Goal: Transaction & Acquisition: Book appointment/travel/reservation

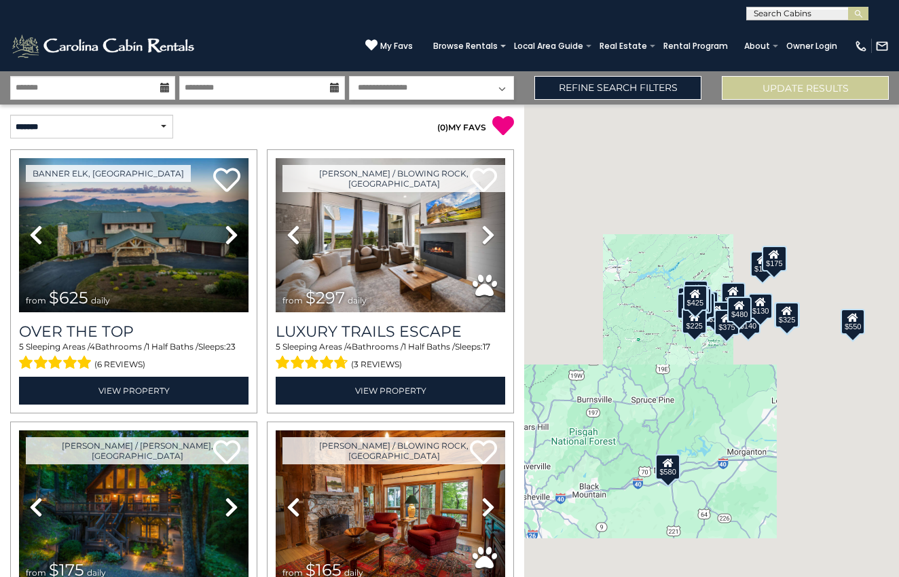
click at [782, 17] on input "text" at bounding box center [806, 17] width 119 height 14
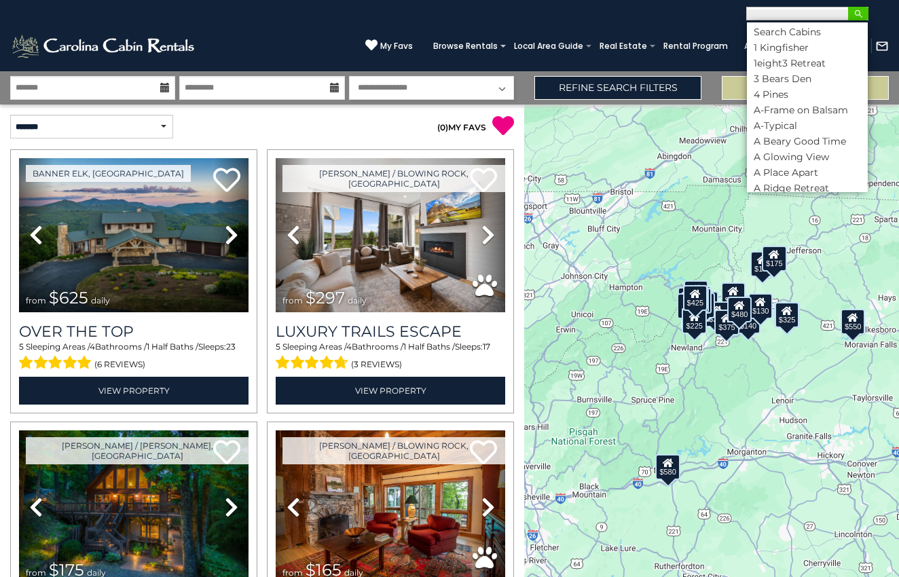
click at [863, 14] on img "submit" at bounding box center [859, 14] width 10 height 10
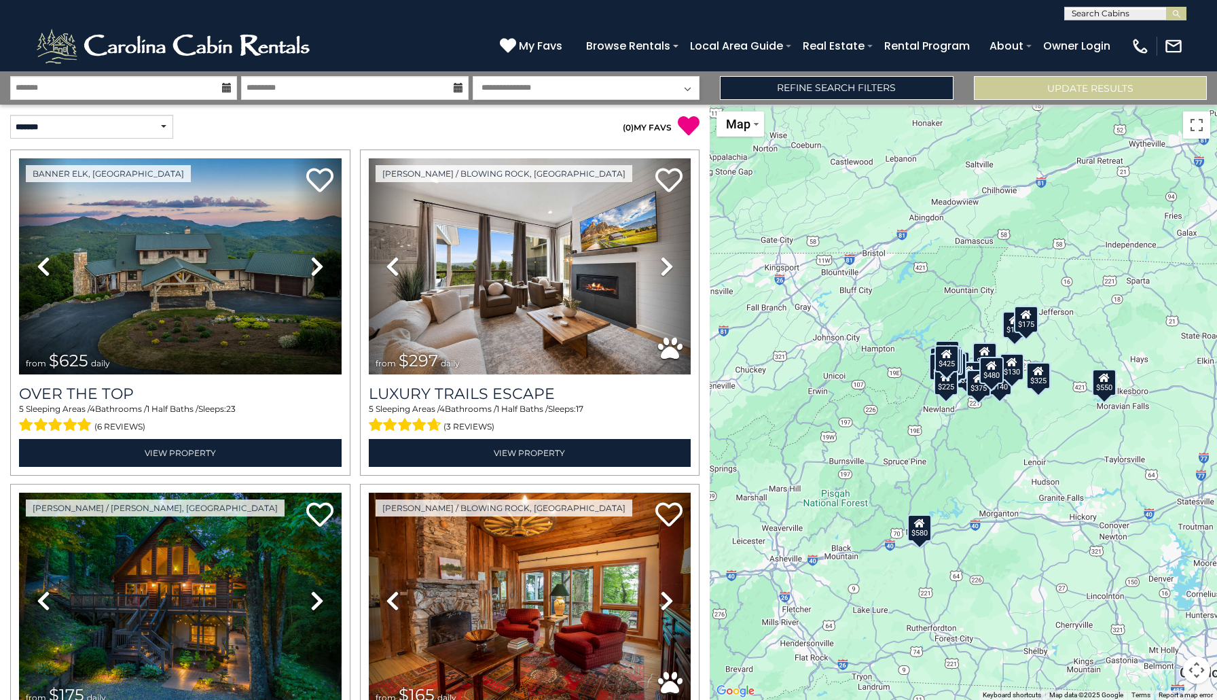
click at [899, 18] on input "text" at bounding box center [1124, 17] width 119 height 14
type input "***"
click at [899, 29] on li "Ele vated Escape" at bounding box center [1125, 32] width 121 height 12
click at [899, 10] on button "submit" at bounding box center [1176, 14] width 20 height 14
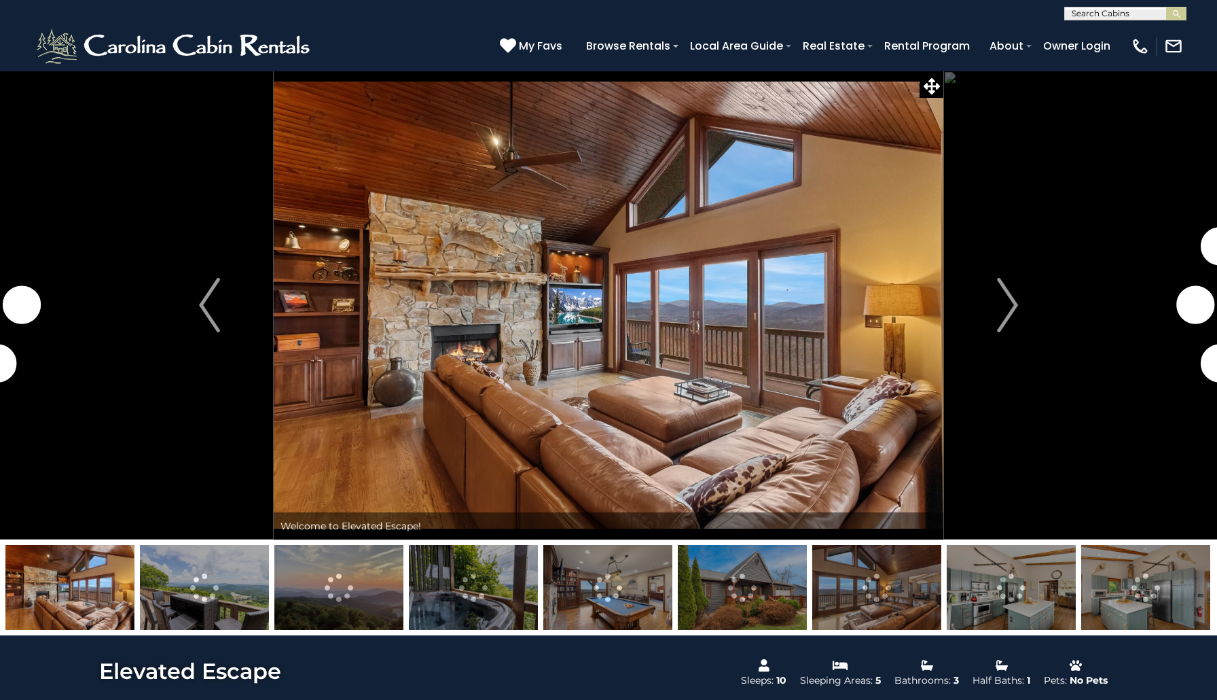
click at [999, 326] on img "Next" at bounding box center [1007, 305] width 20 height 54
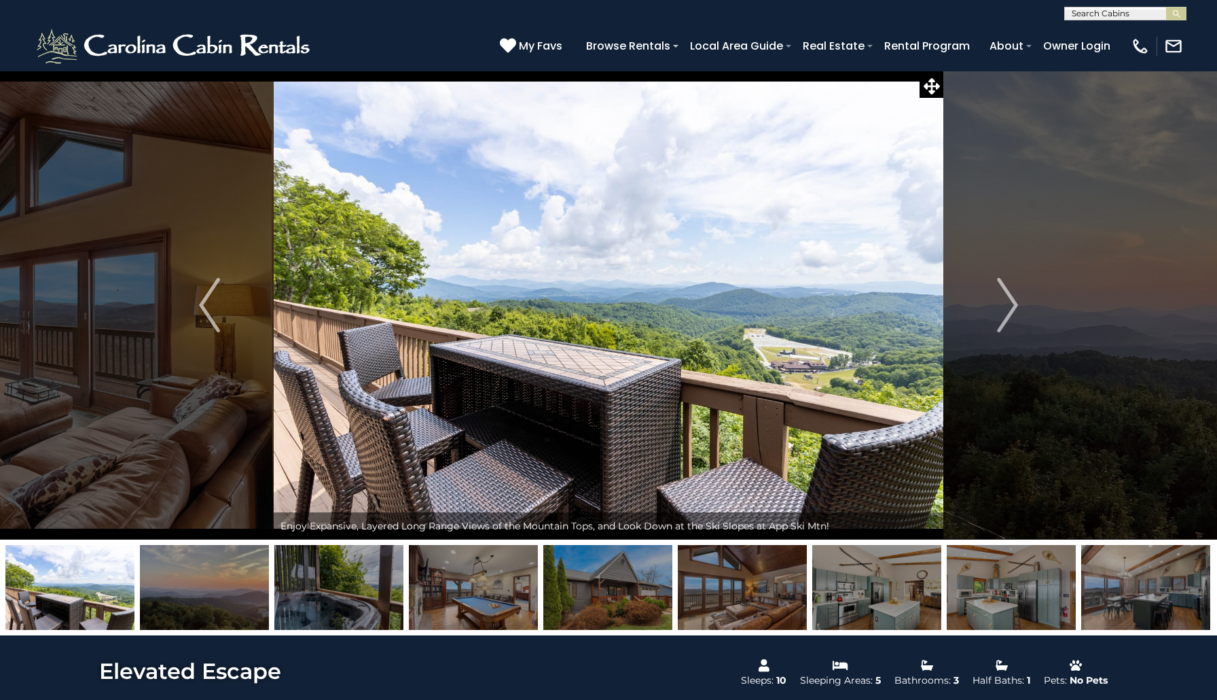
click at [999, 326] on img "Next" at bounding box center [1007, 305] width 20 height 54
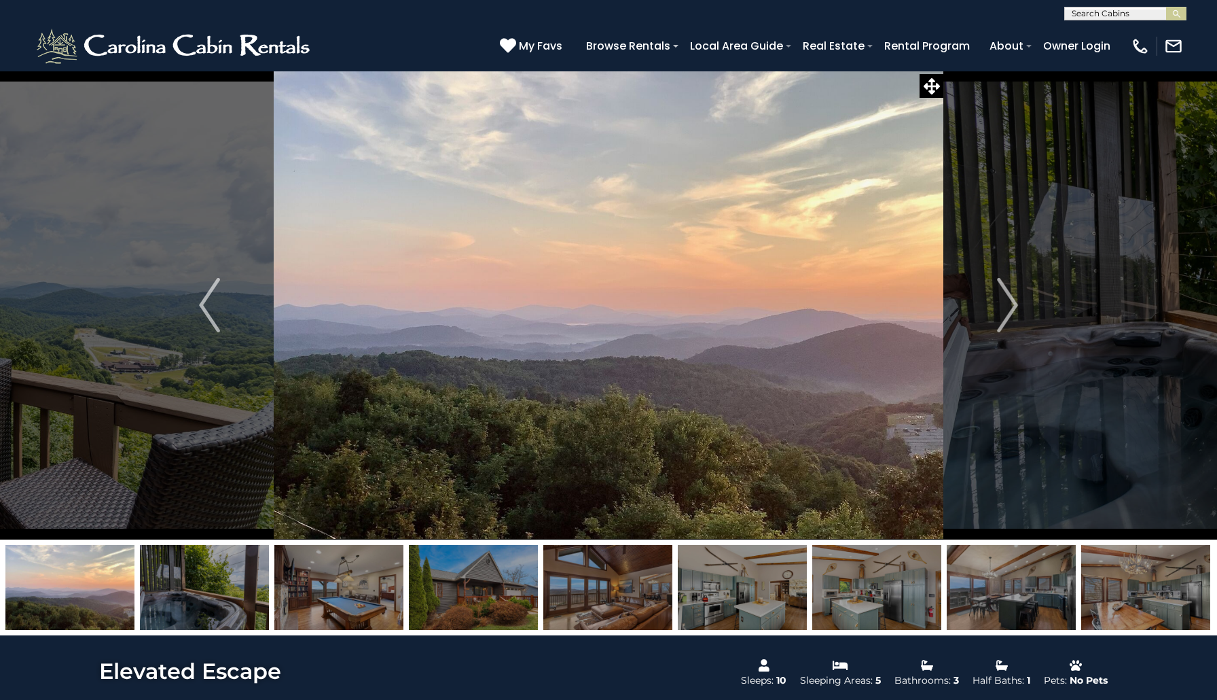
click at [999, 326] on img "Next" at bounding box center [1007, 305] width 20 height 54
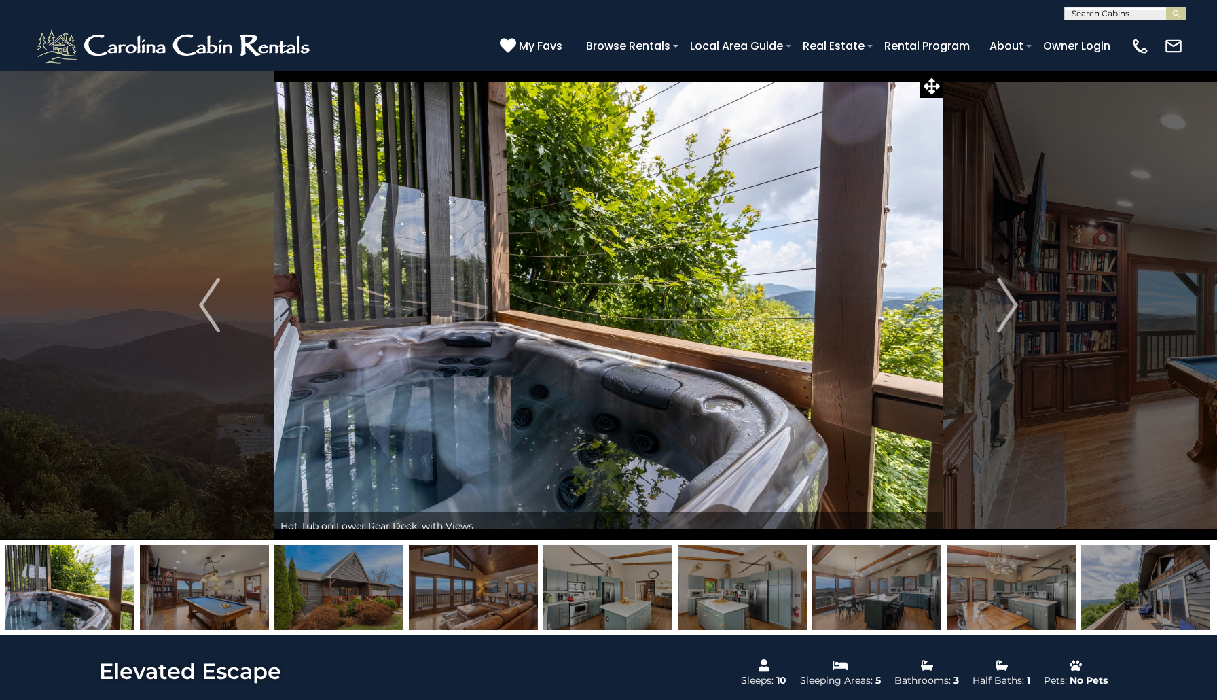
click at [999, 326] on img "Next" at bounding box center [1007, 305] width 20 height 54
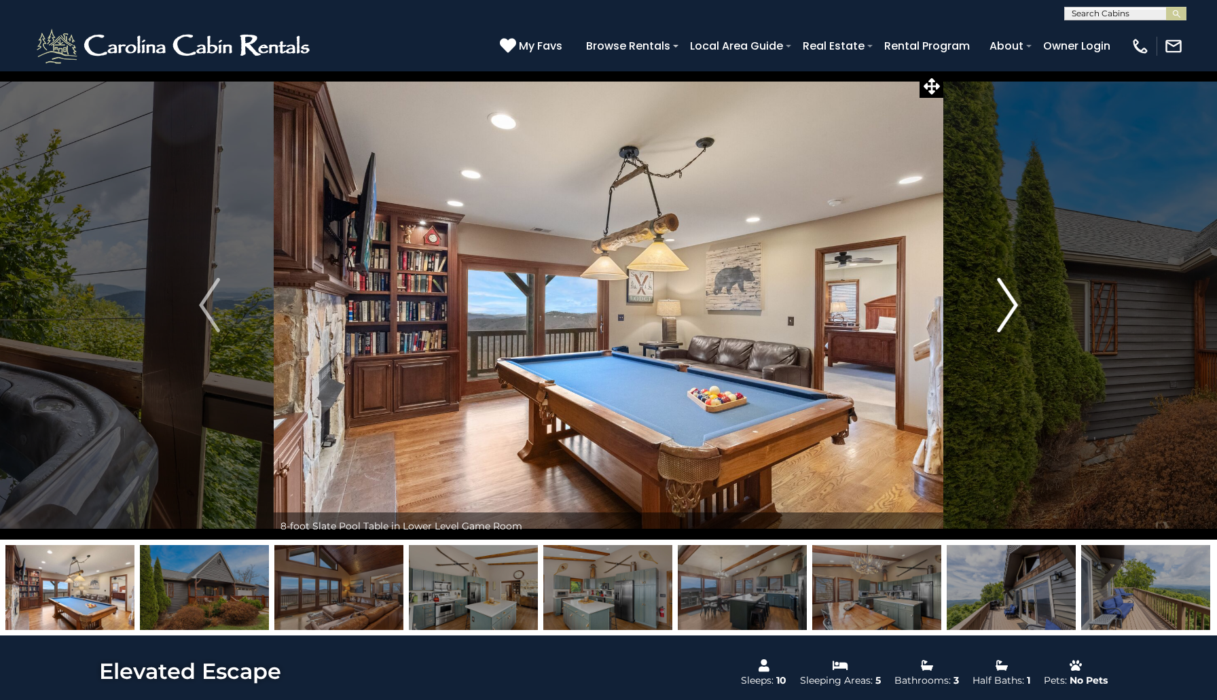
click at [1004, 319] on img "Next" at bounding box center [1007, 305] width 20 height 54
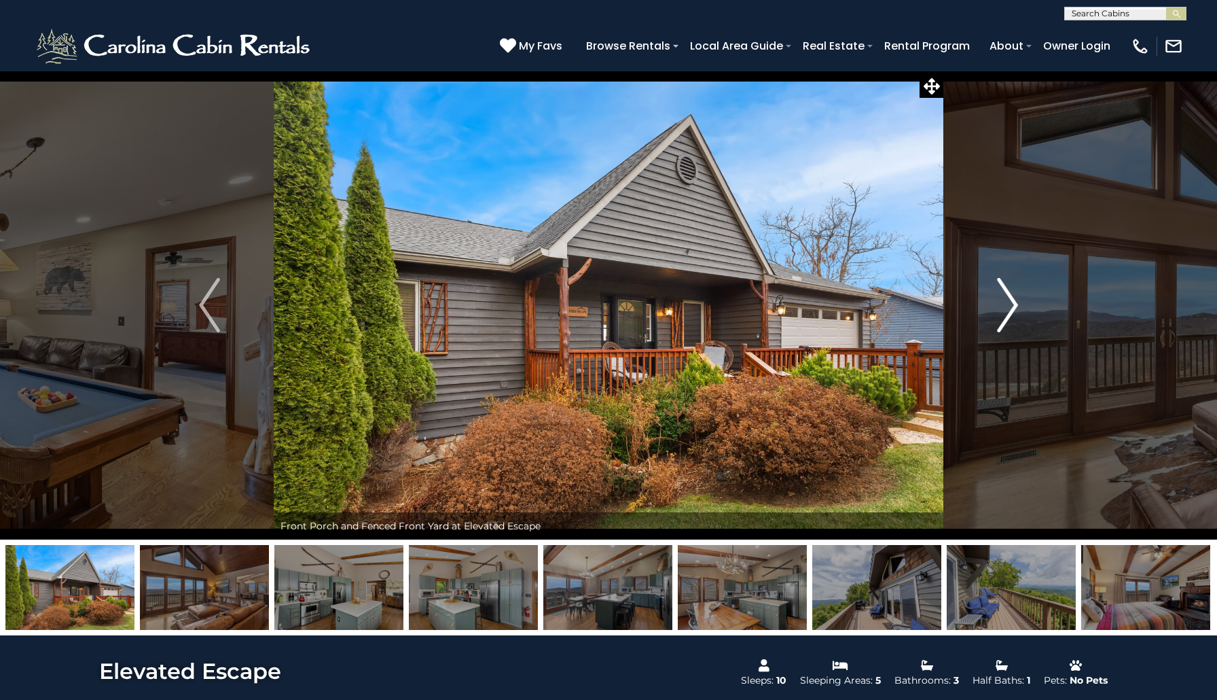
click at [1003, 318] on img "Next" at bounding box center [1007, 305] width 20 height 54
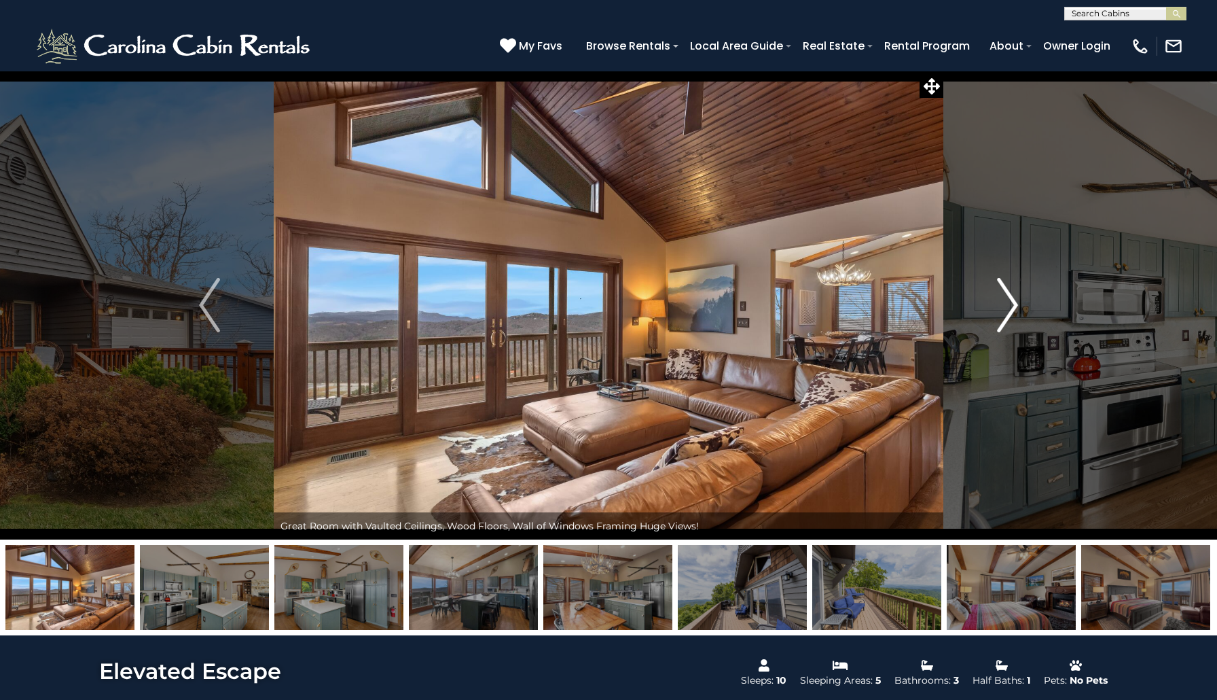
click at [1001, 318] on img "Next" at bounding box center [1007, 305] width 20 height 54
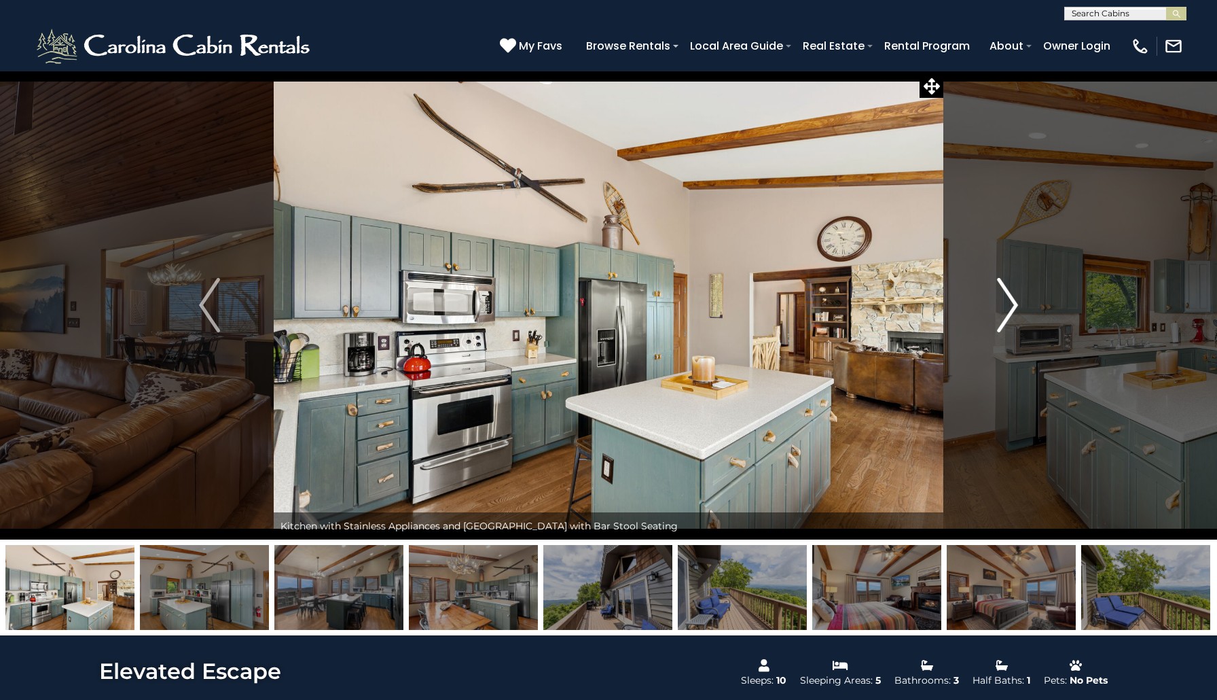
click at [1009, 320] on img "Next" at bounding box center [1007, 305] width 20 height 54
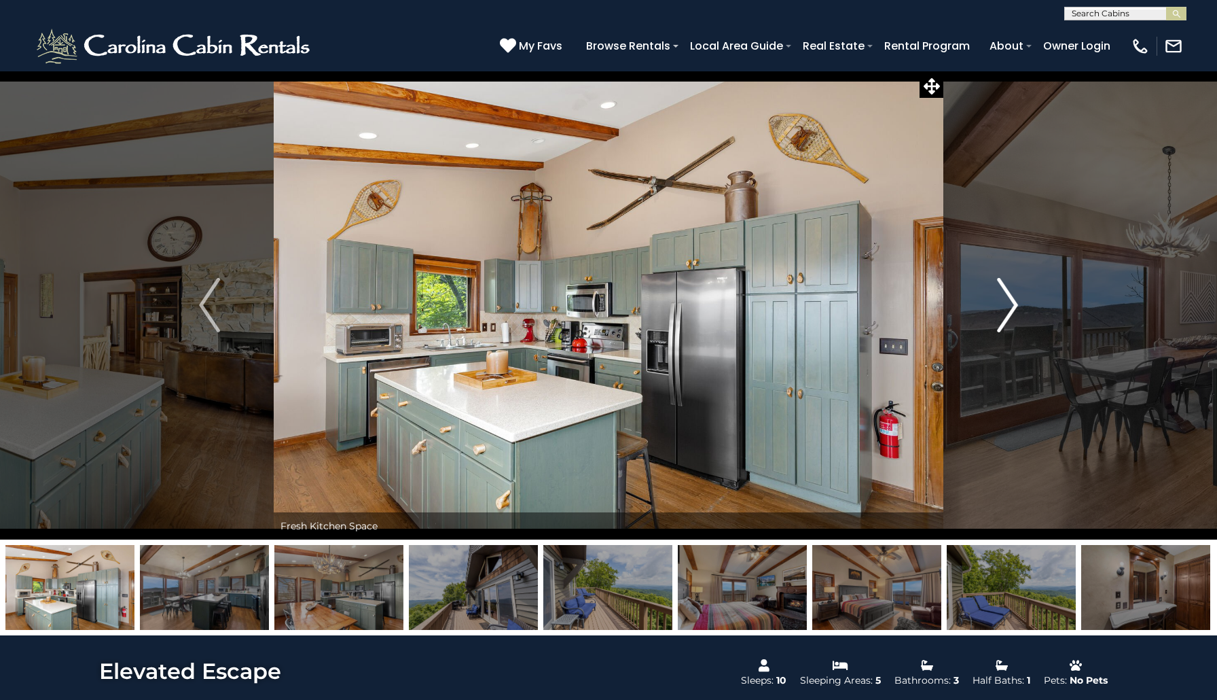
click at [1009, 320] on img "Next" at bounding box center [1007, 305] width 20 height 54
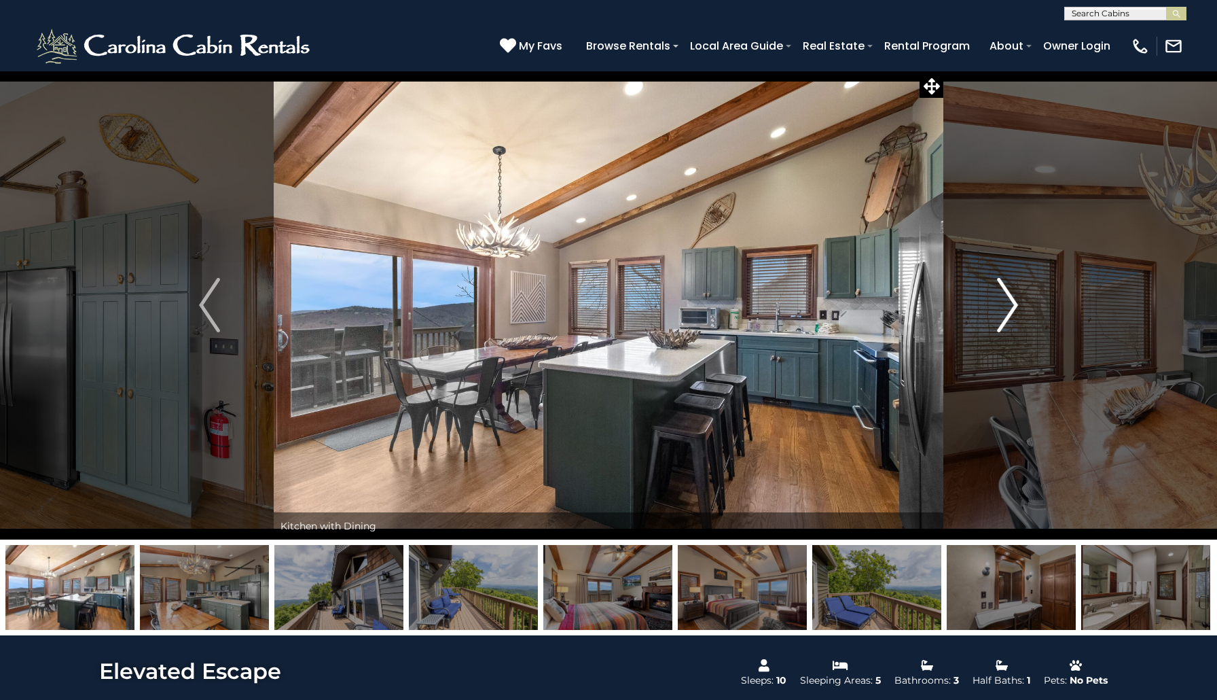
click at [1009, 320] on img "Next" at bounding box center [1007, 305] width 20 height 54
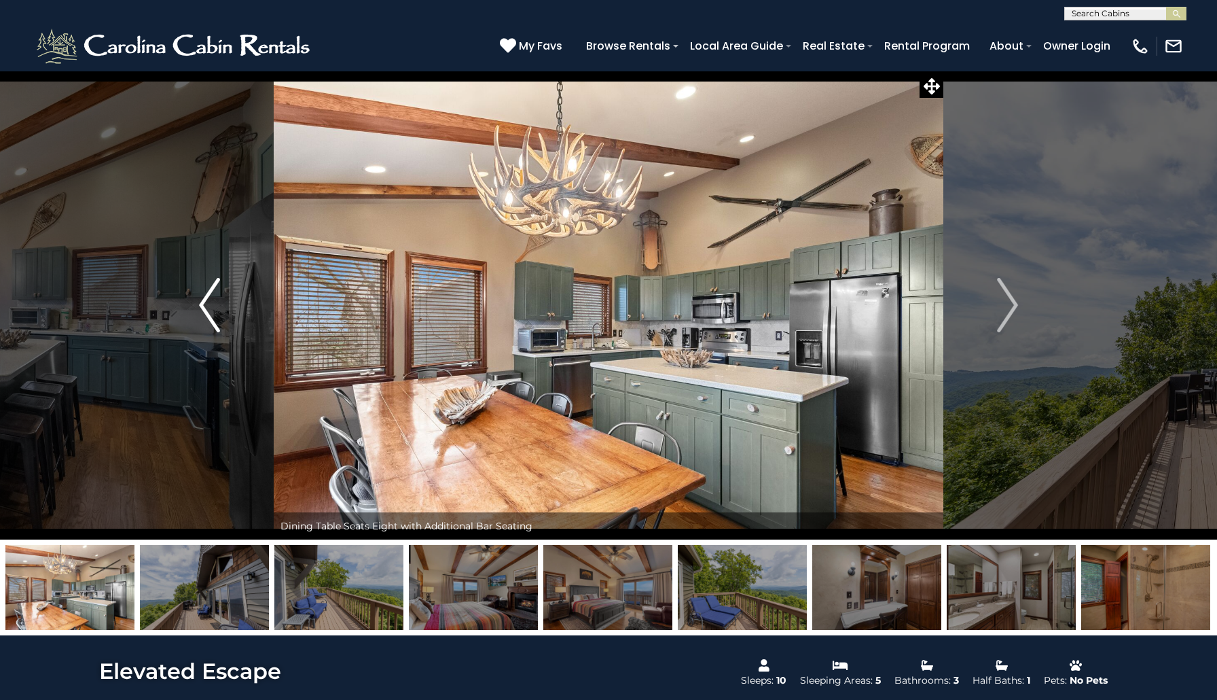
click at [207, 308] on img "Previous" at bounding box center [209, 305] width 20 height 54
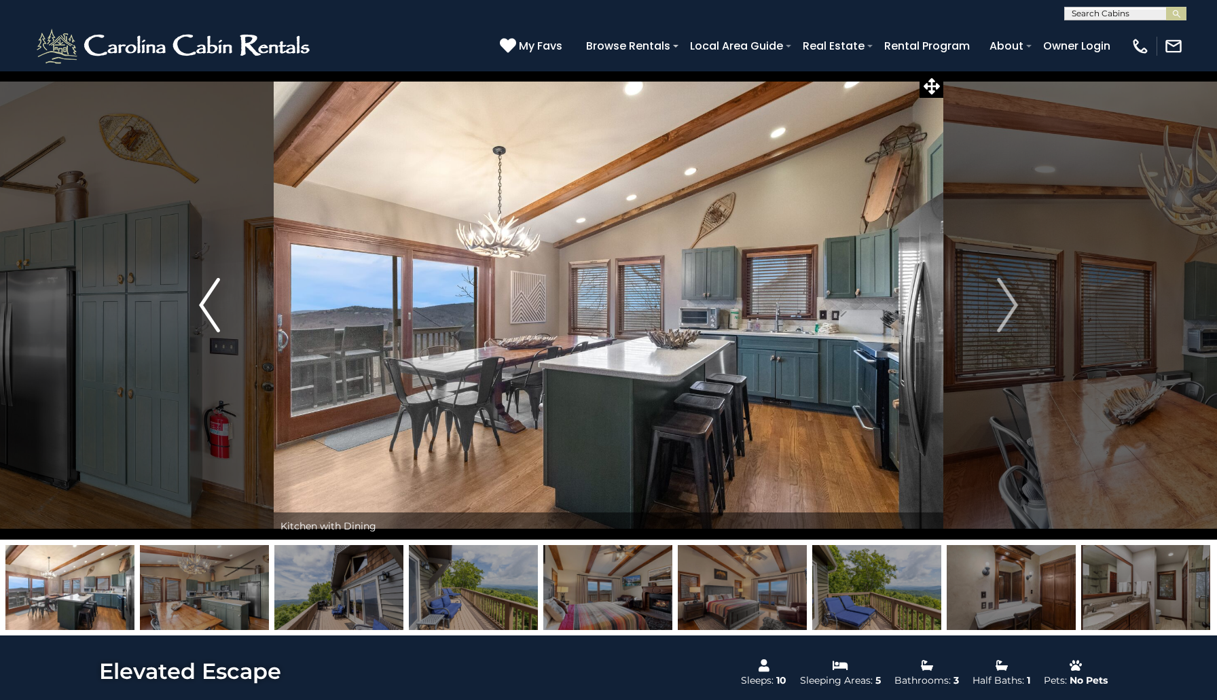
click at [207, 308] on img "Previous" at bounding box center [209, 305] width 20 height 54
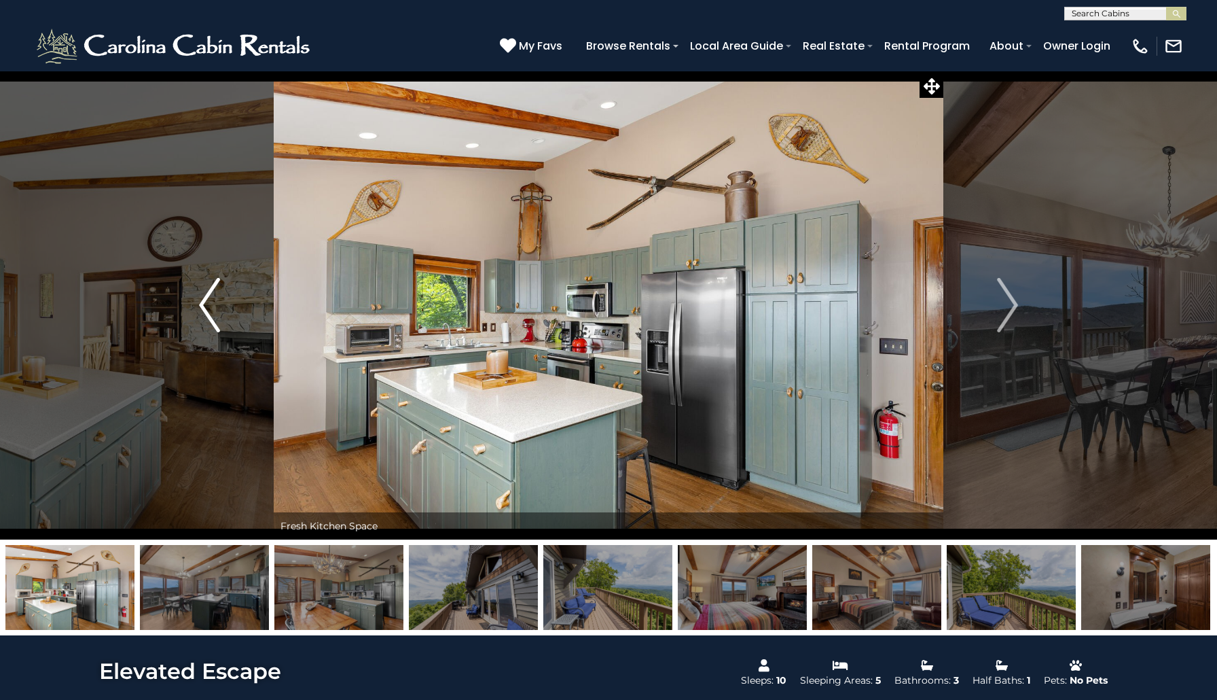
click at [206, 311] on img "Previous" at bounding box center [209, 305] width 20 height 54
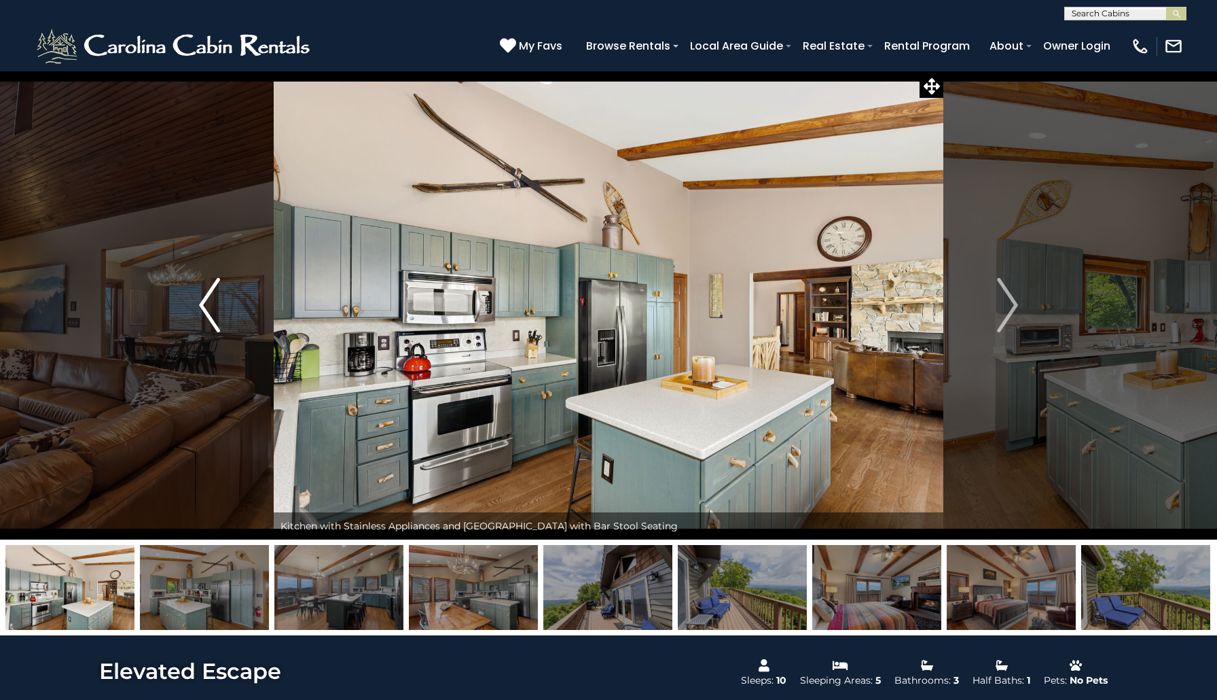
click at [208, 308] on img "Previous" at bounding box center [209, 305] width 20 height 54
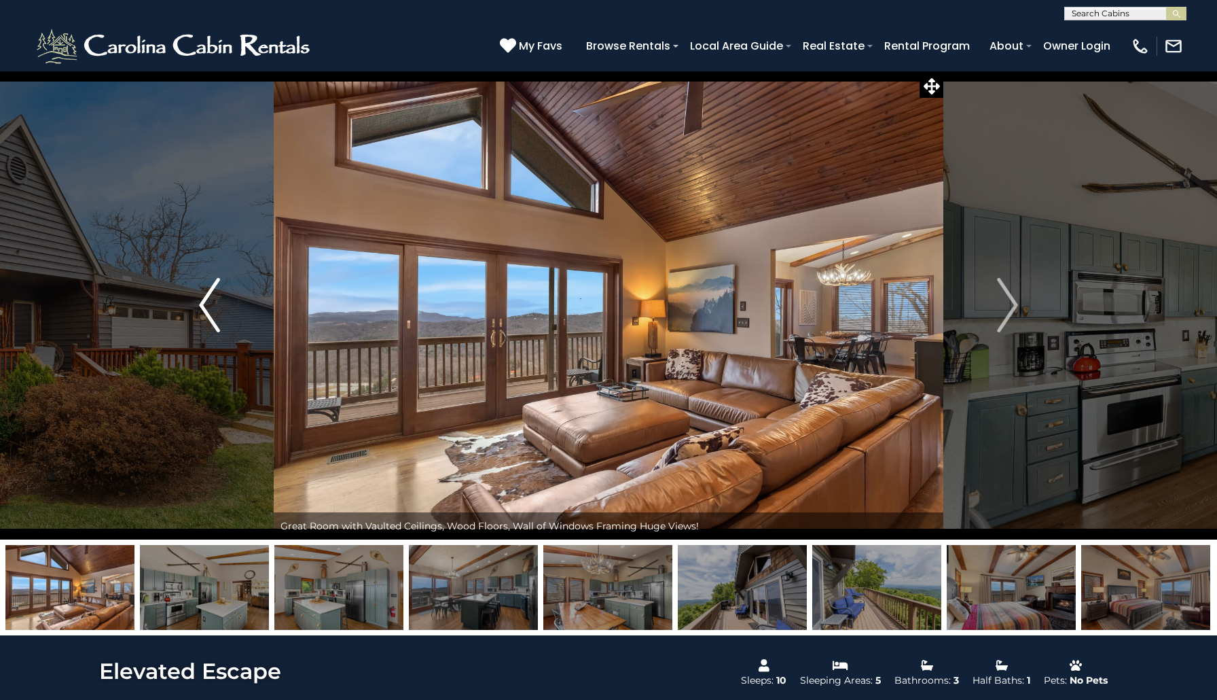
click at [206, 308] on img "Previous" at bounding box center [209, 305] width 20 height 54
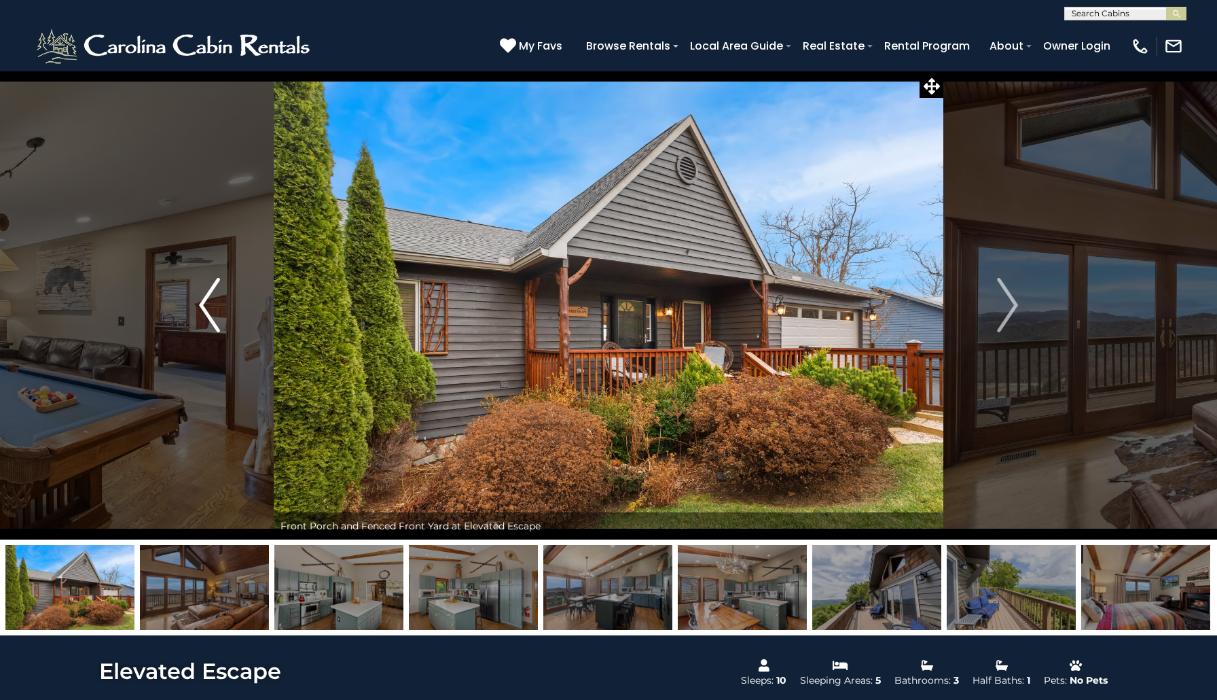
click at [204, 308] on img "Previous" at bounding box center [209, 305] width 20 height 54
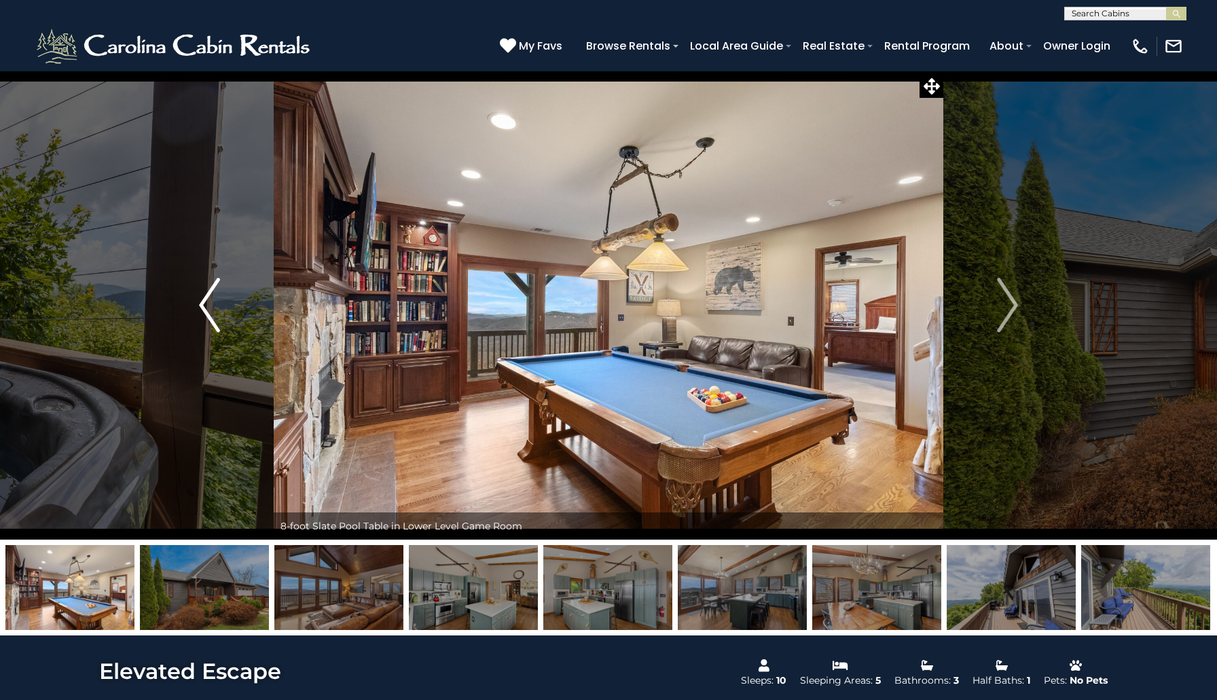
click at [205, 309] on img "Previous" at bounding box center [209, 305] width 20 height 54
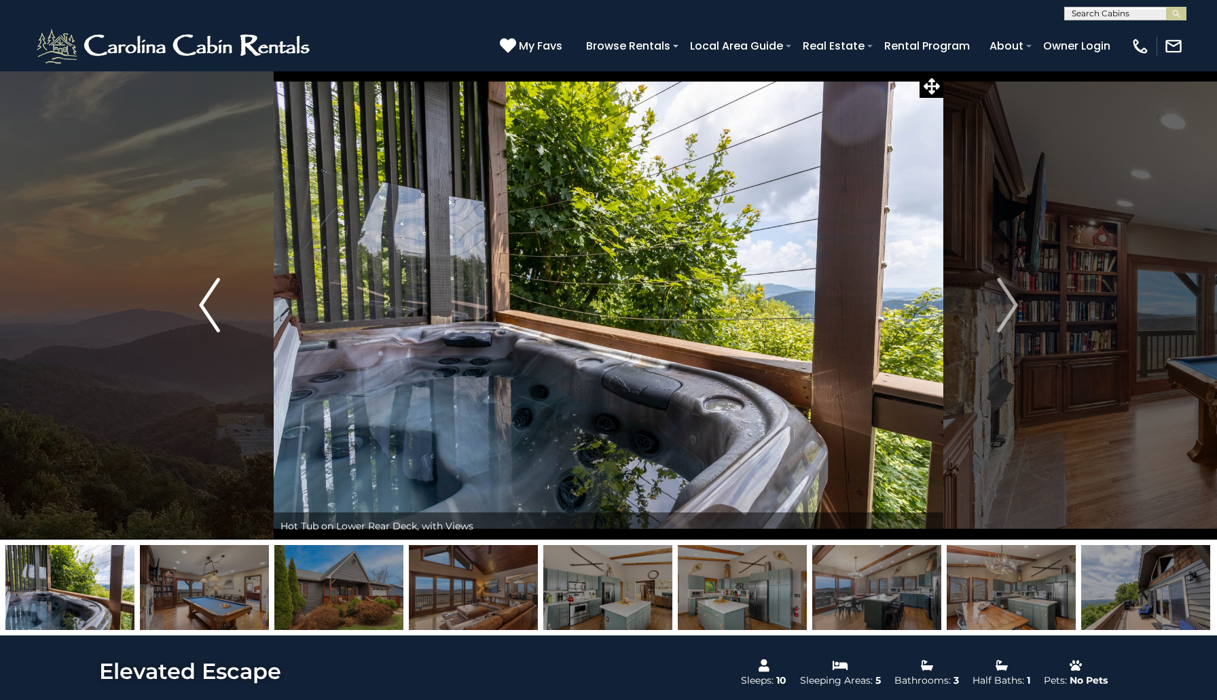
click at [205, 309] on img "Previous" at bounding box center [209, 305] width 20 height 54
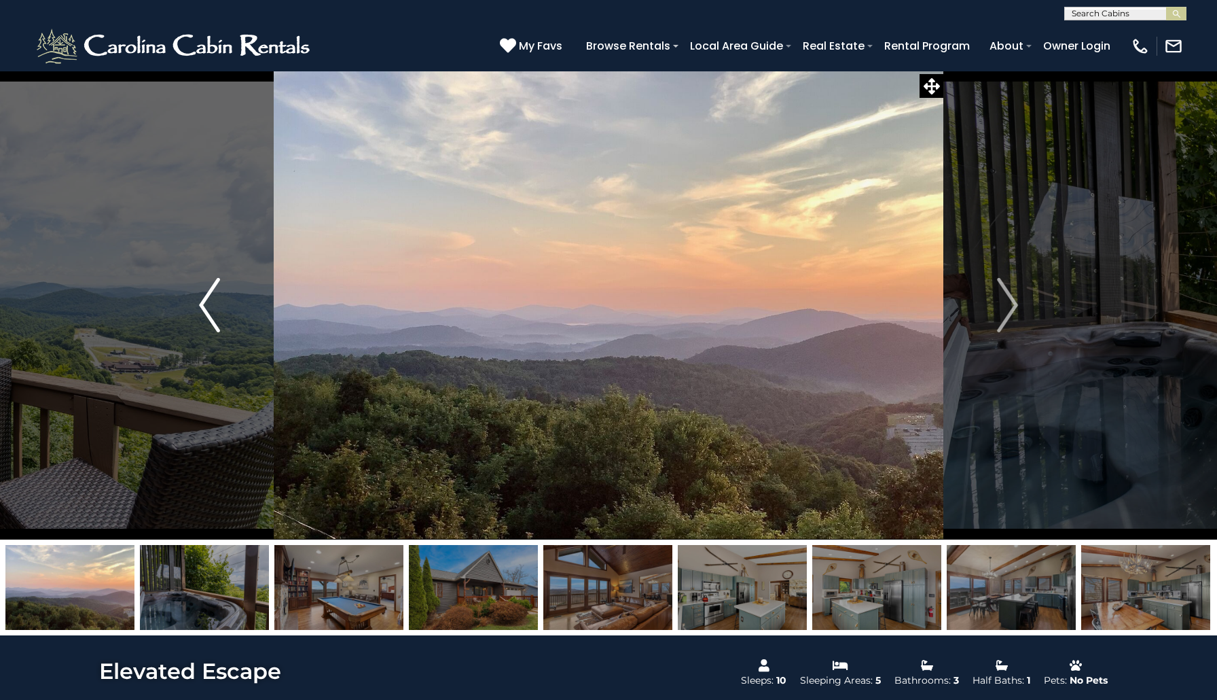
click at [205, 309] on img "Previous" at bounding box center [209, 305] width 20 height 54
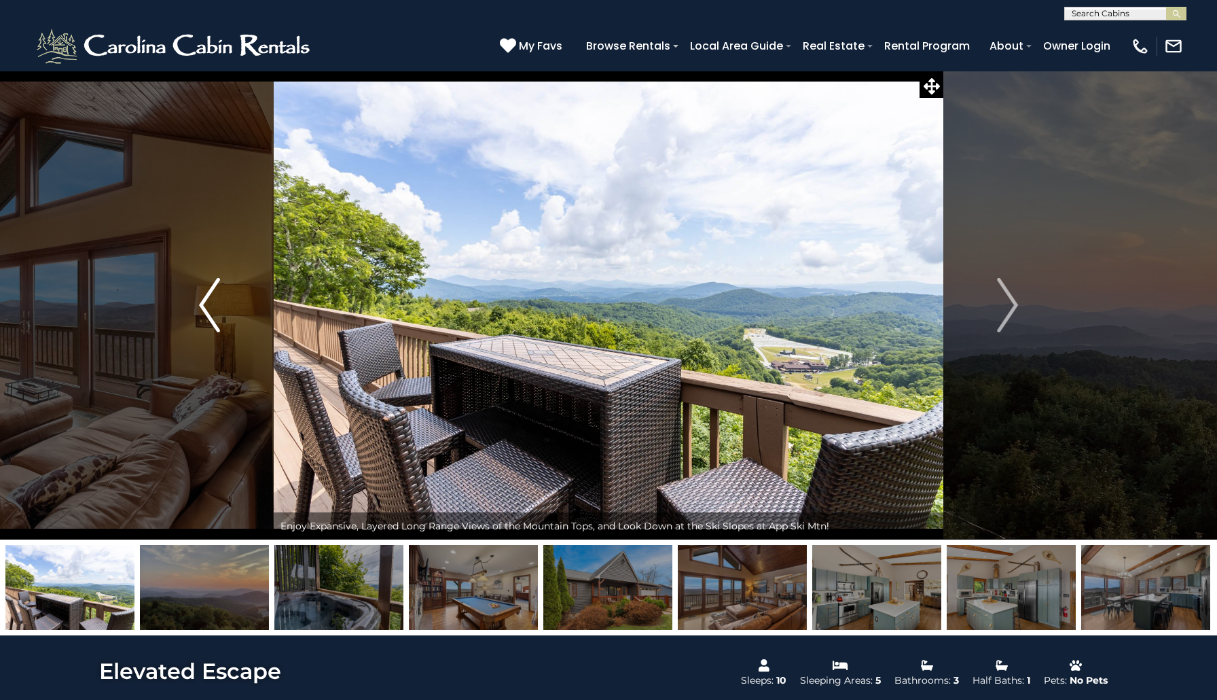
click at [213, 310] on img "Previous" at bounding box center [209, 305] width 20 height 54
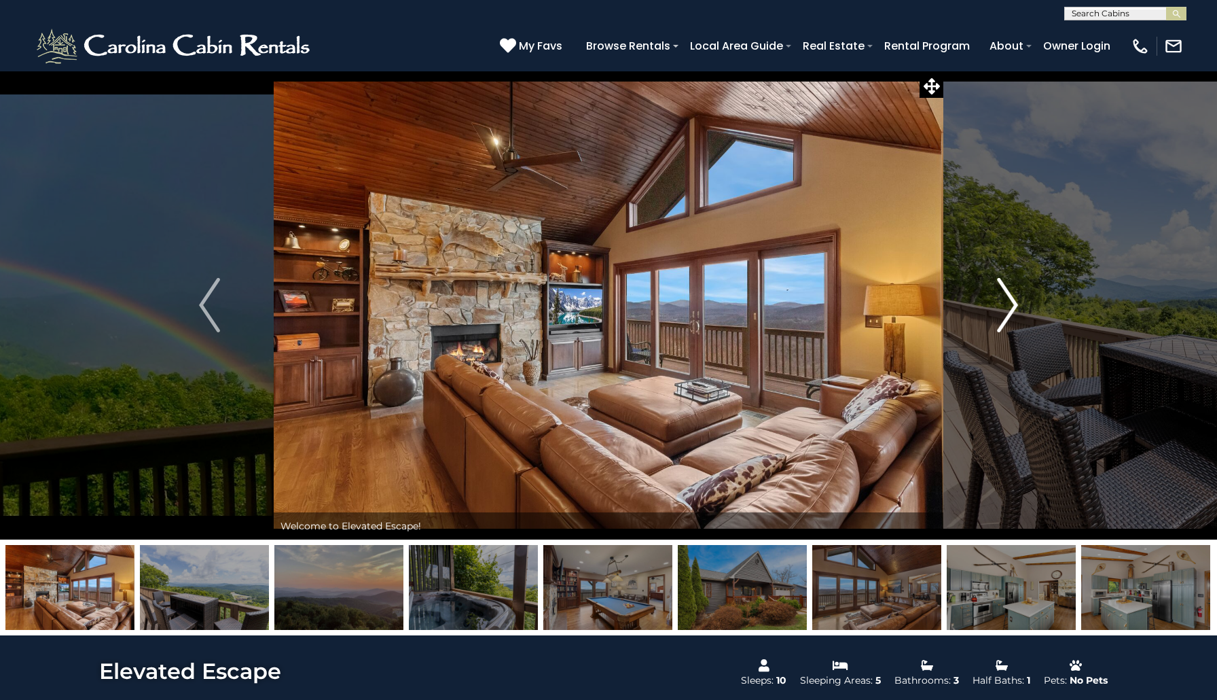
click at [1012, 310] on img "Next" at bounding box center [1007, 305] width 20 height 54
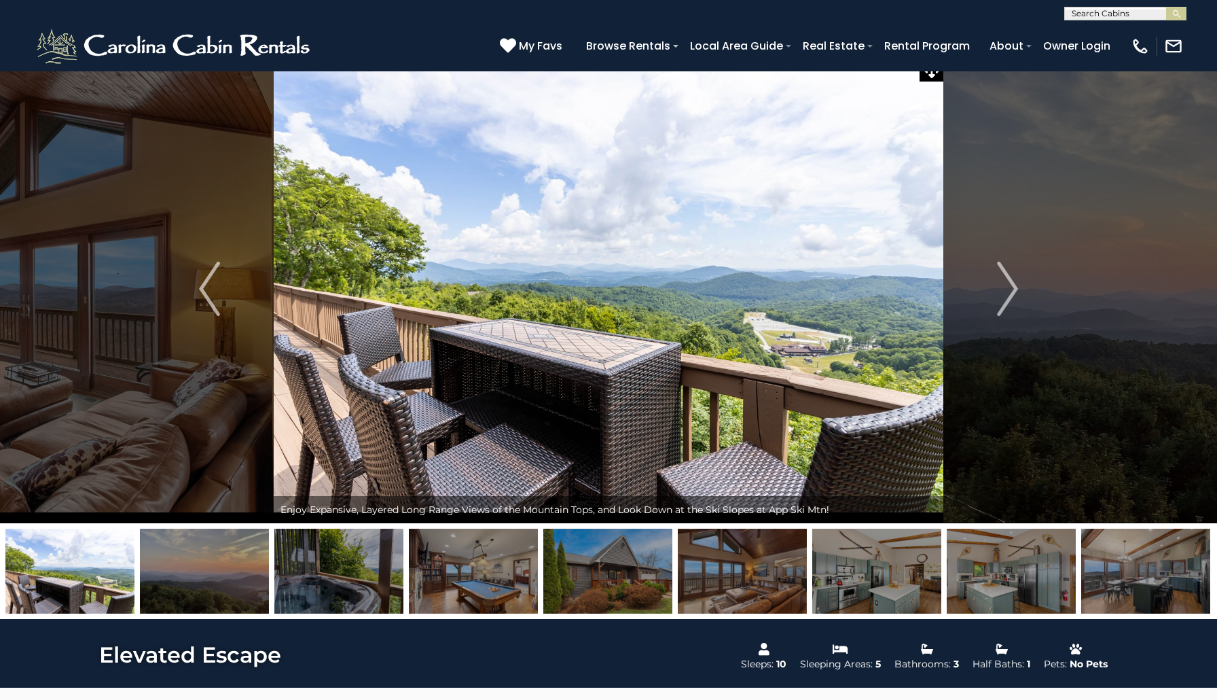
scroll to position [18, 0]
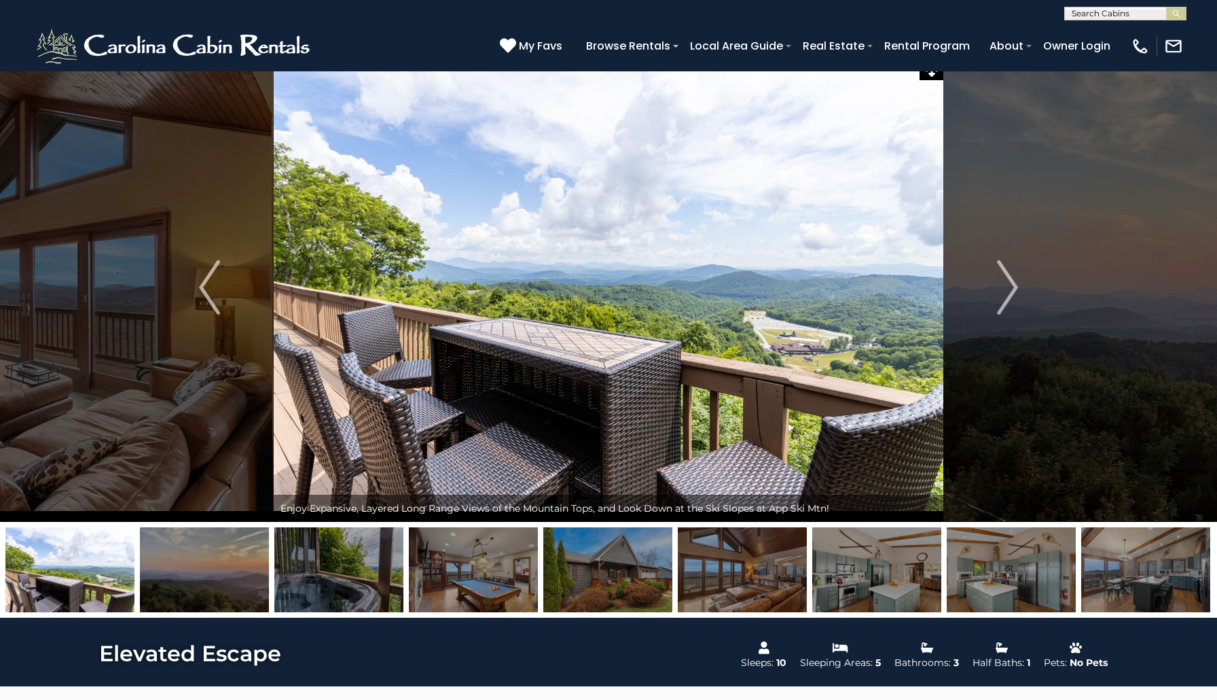
click at [1003, 577] on img at bounding box center [1011, 569] width 129 height 85
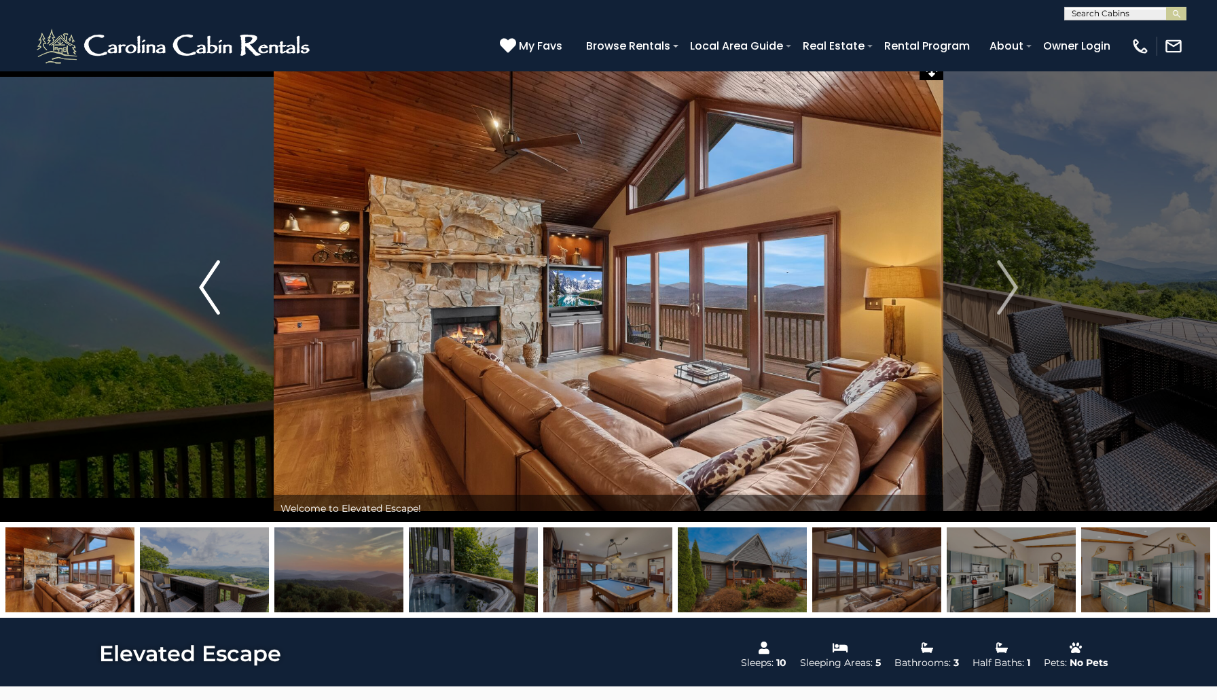
click at [204, 294] on img "Previous" at bounding box center [209, 287] width 20 height 54
